Goal: Task Accomplishment & Management: Manage account settings

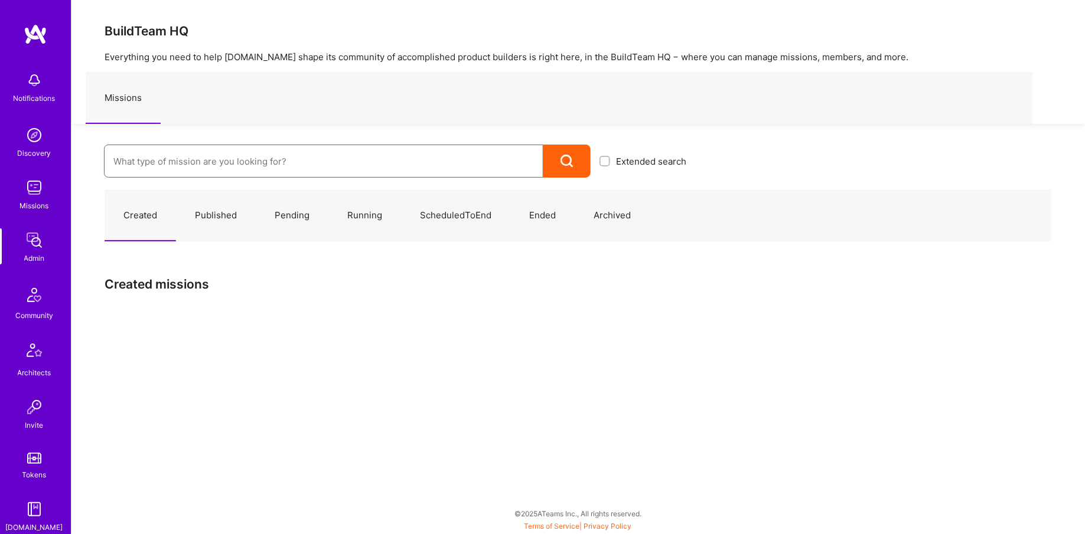
click at [299, 161] on input at bounding box center [323, 161] width 420 height 30
type input "ply"
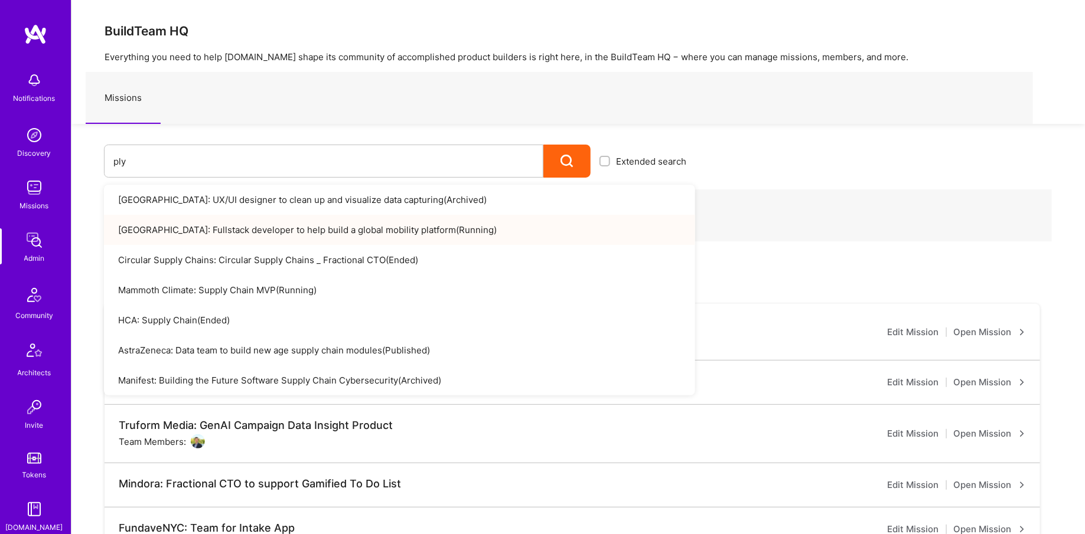
click at [194, 239] on link "Plymouth: Fullstack developer to help build a global mobility platform ( Runnin…" at bounding box center [399, 230] width 591 height 30
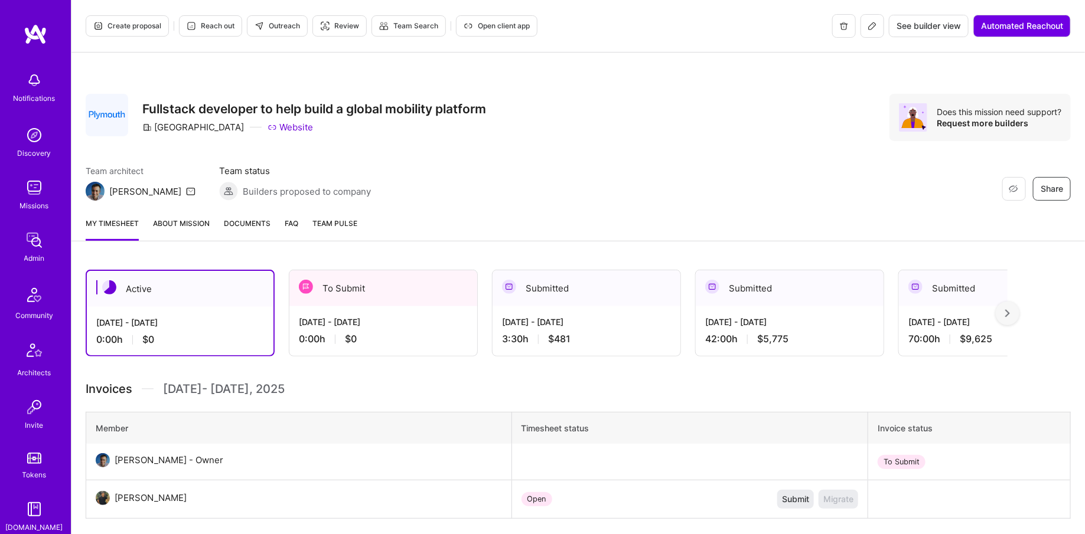
click at [870, 28] on icon at bounding box center [871, 25] width 7 height 7
